Goal: Task Accomplishment & Management: Complete application form

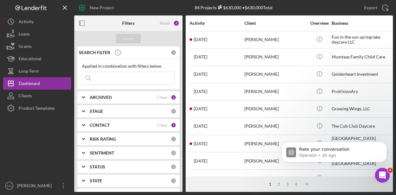
click at [119, 76] on input at bounding box center [128, 78] width 92 height 12
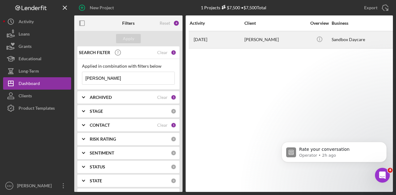
type input "[PERSON_NAME]"
click at [235, 44] on div "[DATE] [PERSON_NAME]" at bounding box center [217, 40] width 54 height 16
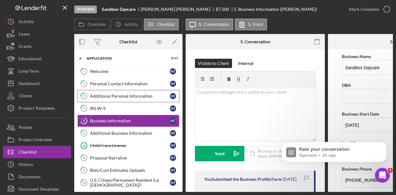
scroll to position [31, 0]
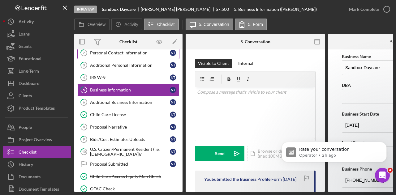
click at [116, 54] on div "Personal Contact Information" at bounding box center [130, 52] width 80 height 5
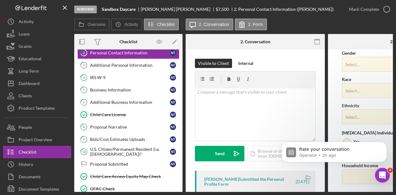
scroll to position [271, 0]
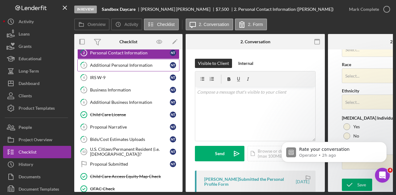
click at [119, 61] on link "3 Additional Personal Information N T" at bounding box center [128, 65] width 102 height 12
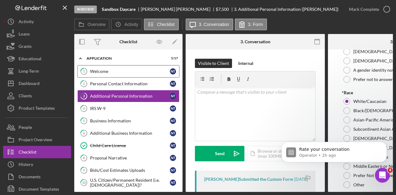
click at [117, 74] on div "Welcome" at bounding box center [130, 71] width 80 height 5
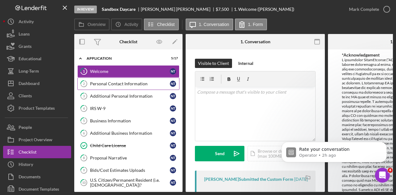
click at [116, 80] on link "2 Personal Contact Information N T" at bounding box center [128, 84] width 102 height 12
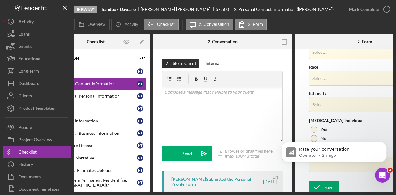
scroll to position [271, 0]
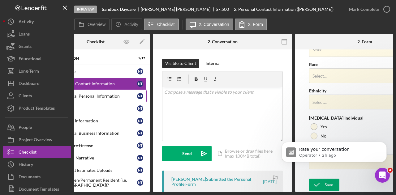
click at [99, 94] on div "Additional Personal Information" at bounding box center [97, 96] width 80 height 5
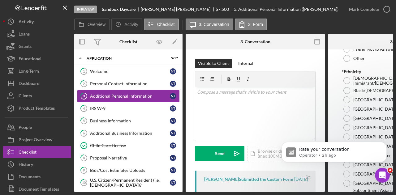
scroll to position [279, 0]
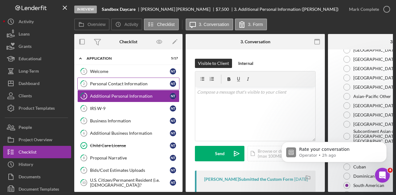
click at [123, 89] on link "2 Personal Contact Information N T" at bounding box center [128, 84] width 102 height 12
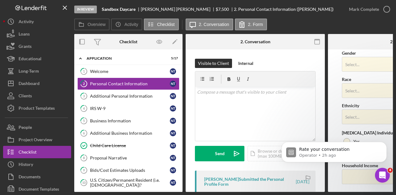
scroll to position [271, 0]
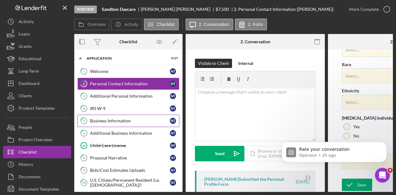
click at [116, 115] on link "5 Business Information N T" at bounding box center [128, 121] width 102 height 12
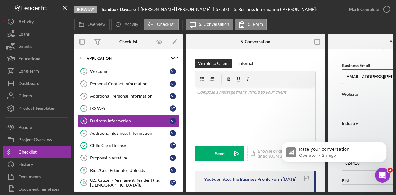
scroll to position [124, 0]
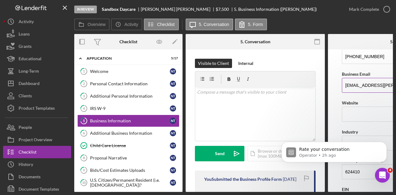
click at [355, 86] on input "[EMAIL_ADDRESS][PERSON_NAME][DOMAIN_NAME]" at bounding box center [397, 85] width 111 height 15
